Goal: Check status: Check status

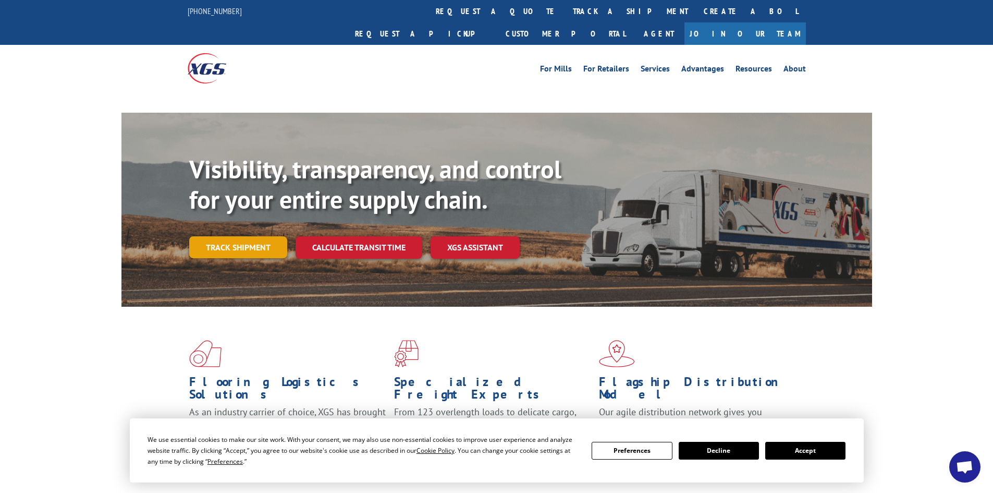
click at [241, 236] on link "Track shipment" at bounding box center [238, 247] width 98 height 22
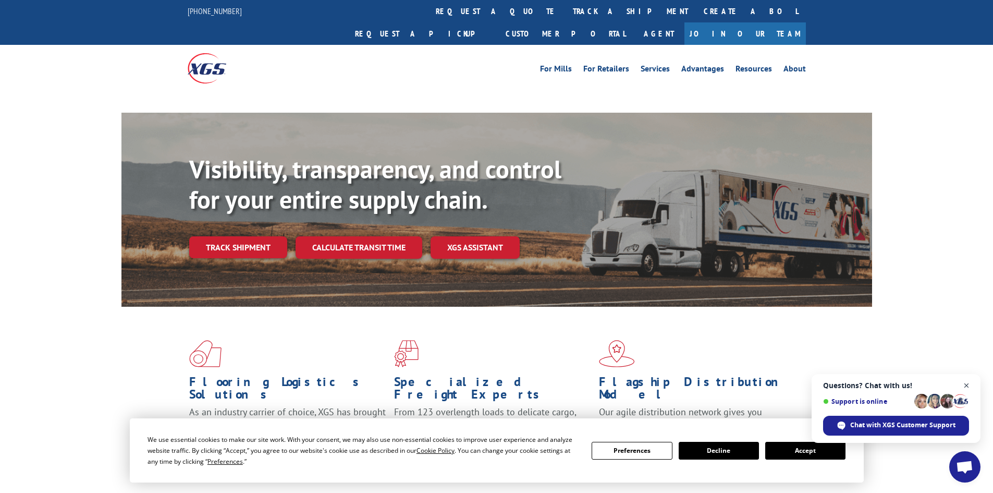
click at [966, 383] on span "Close chat" at bounding box center [966, 385] width 13 height 13
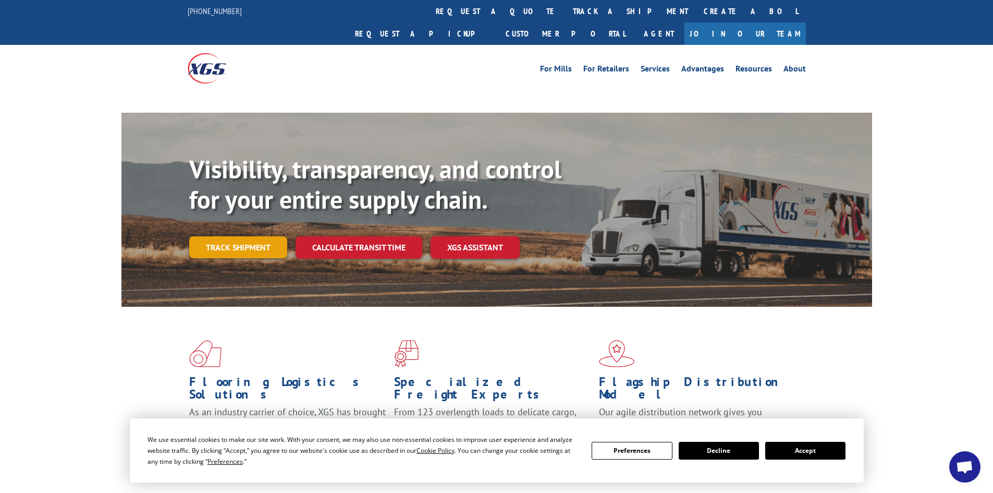
click at [238, 236] on link "Track shipment" at bounding box center [238, 247] width 98 height 22
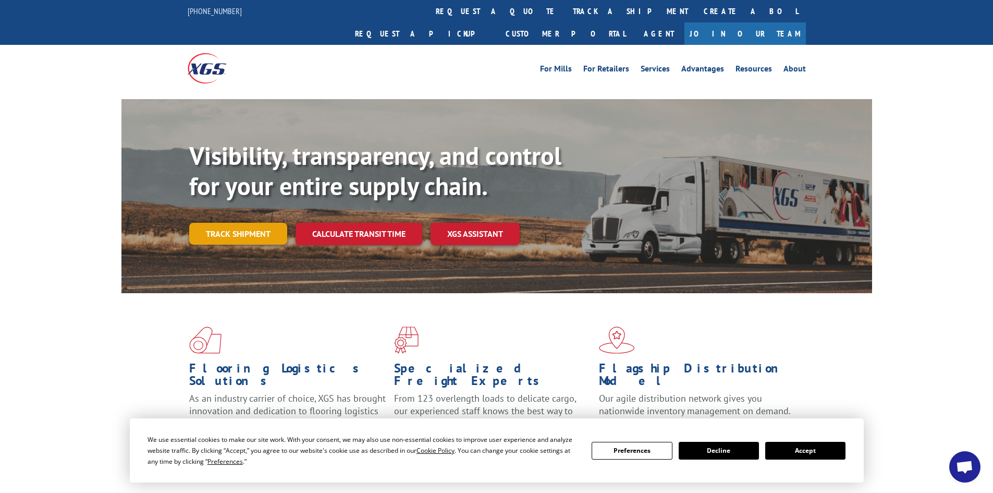
click at [209, 223] on link "Track shipment" at bounding box center [238, 234] width 98 height 22
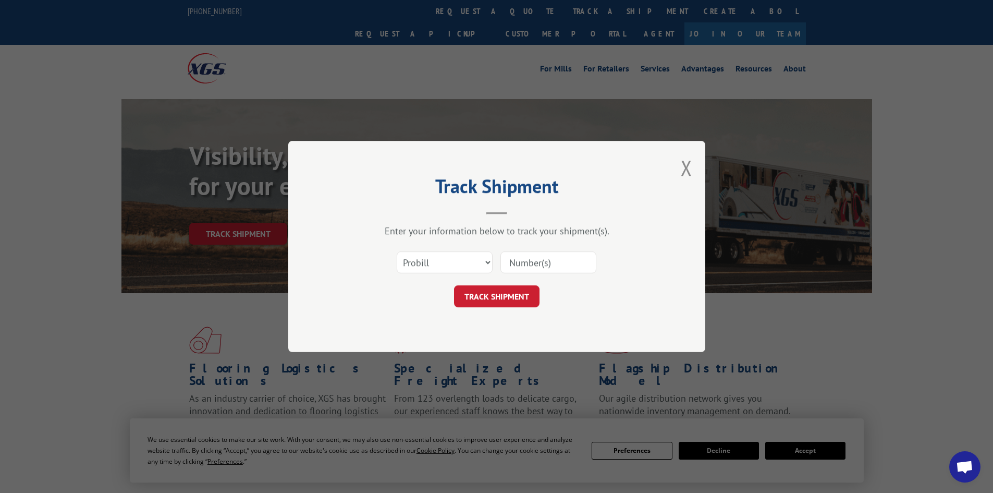
click at [426, 258] on div "Select category... Probill BOL PO" at bounding box center [496, 262] width 313 height 34
click at [424, 262] on select "Select category... Probill BOL PO" at bounding box center [445, 262] width 96 height 22
select select "po"
click at [397, 251] on select "Select category... Probill BOL PO" at bounding box center [445, 262] width 96 height 22
click at [541, 255] on input at bounding box center [549, 262] width 96 height 22
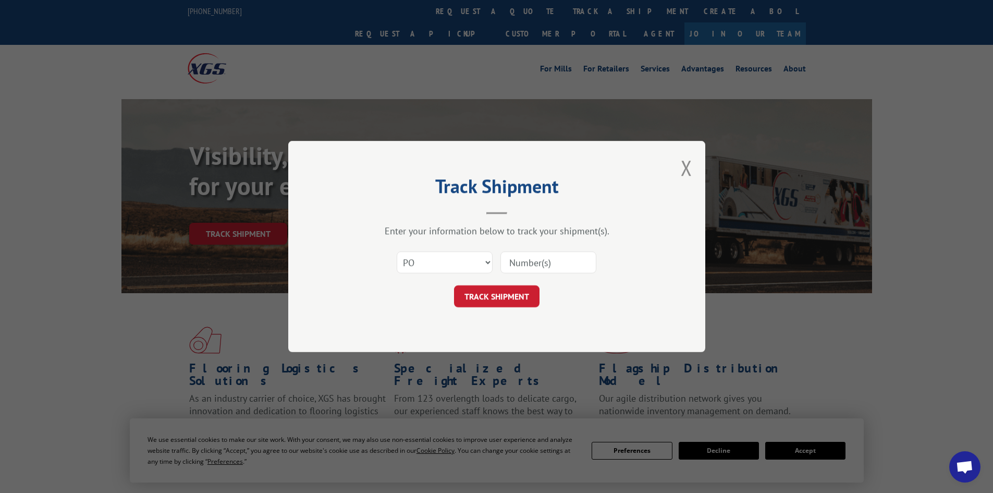
paste input "32500672"
type input "32500672"
click at [498, 288] on button "TRACK SHIPMENT" at bounding box center [497, 296] width 86 height 22
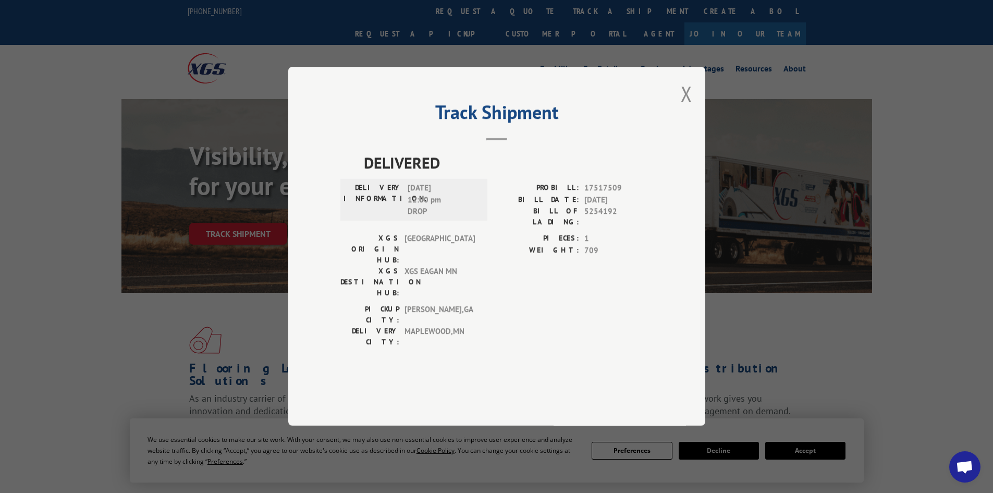
click at [688, 107] on button "Close modal" at bounding box center [686, 94] width 11 height 28
